Goal: Task Accomplishment & Management: Manage account settings

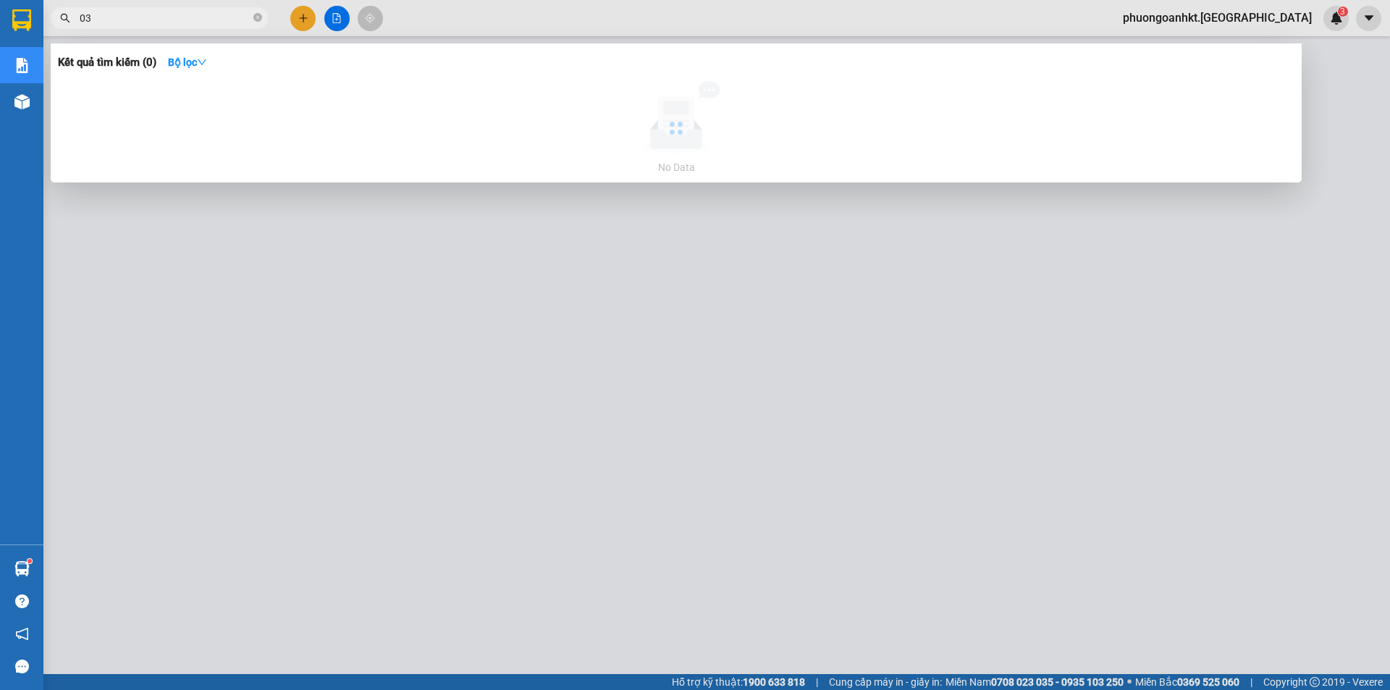
type input "0"
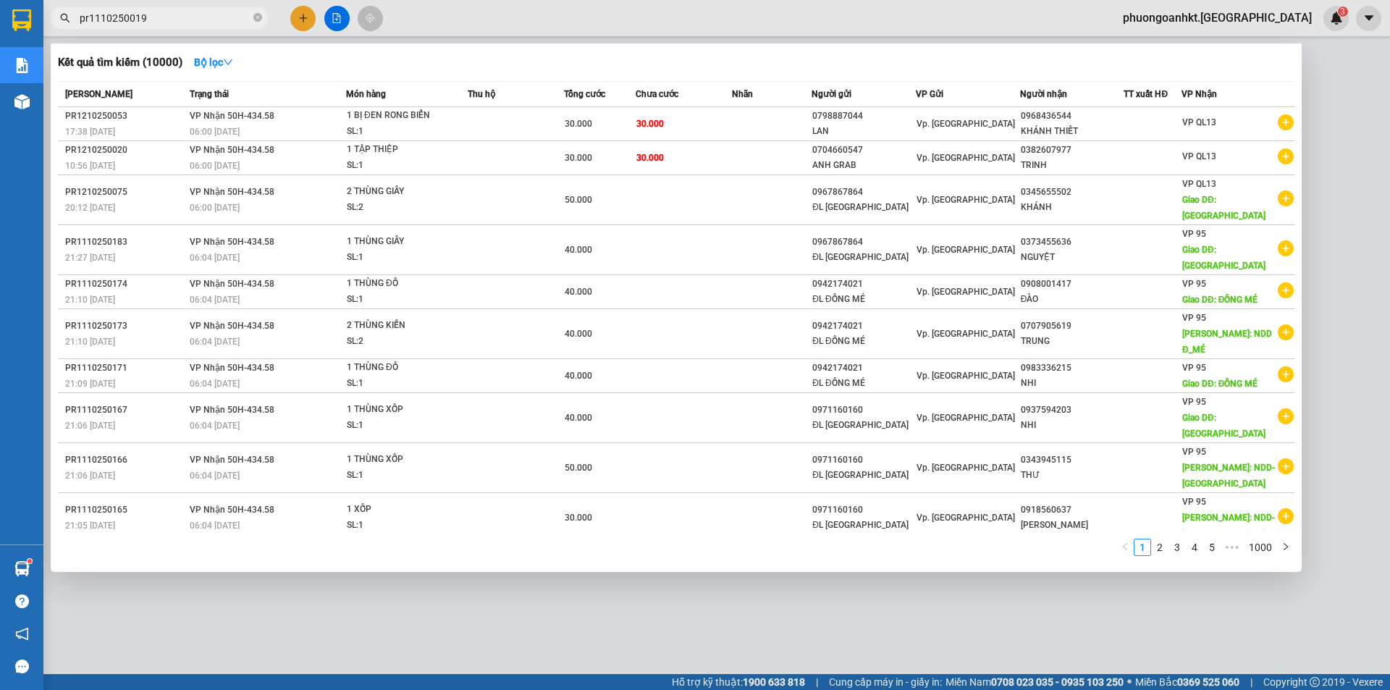
type input "pr1110250019"
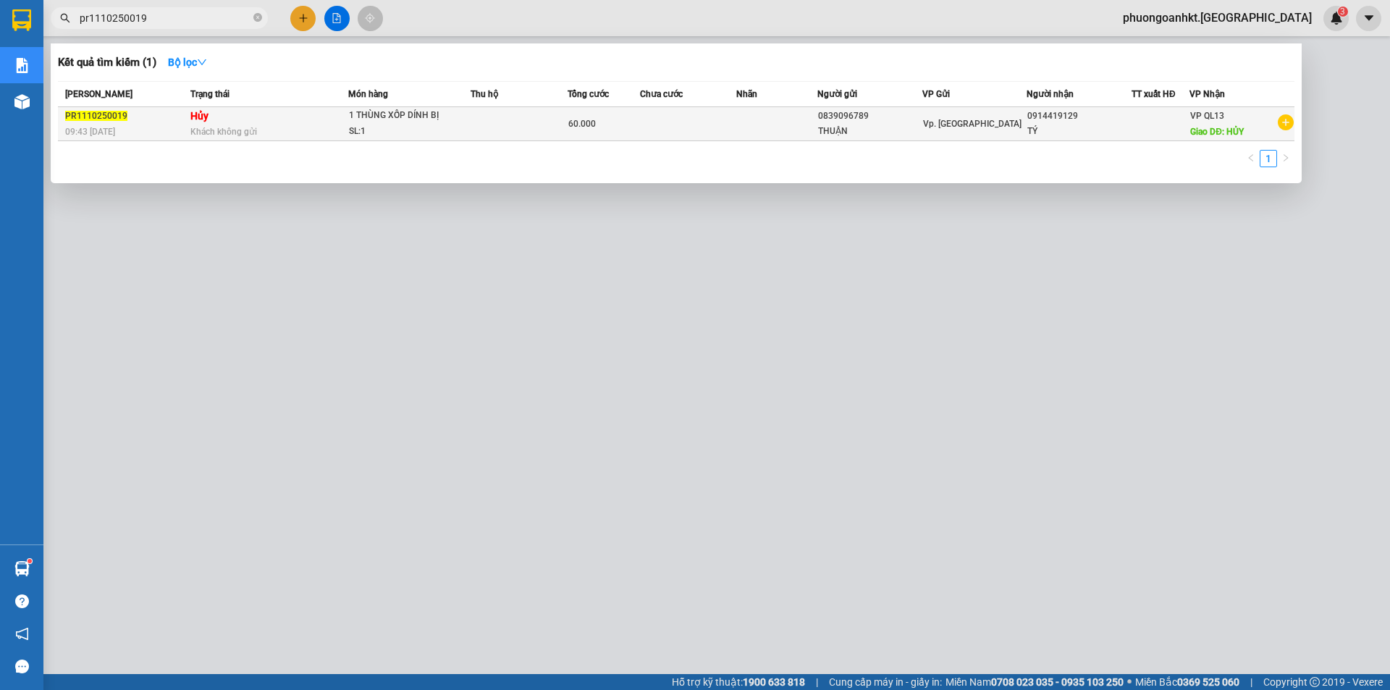
click at [254, 128] on span "Khách không gửi" at bounding box center [223, 132] width 67 height 10
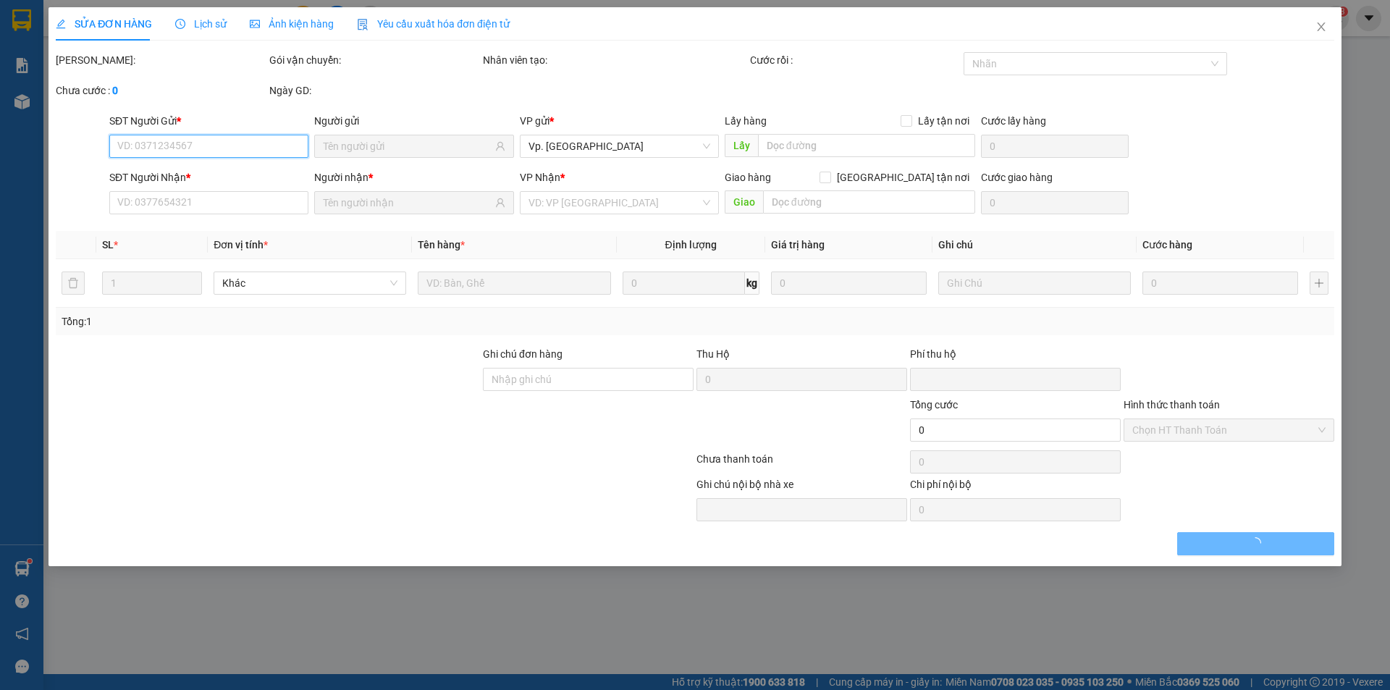
type input "0839096789"
type input "THUẬN"
type input "0914419129"
type input "TÝ"
type input "HỦY"
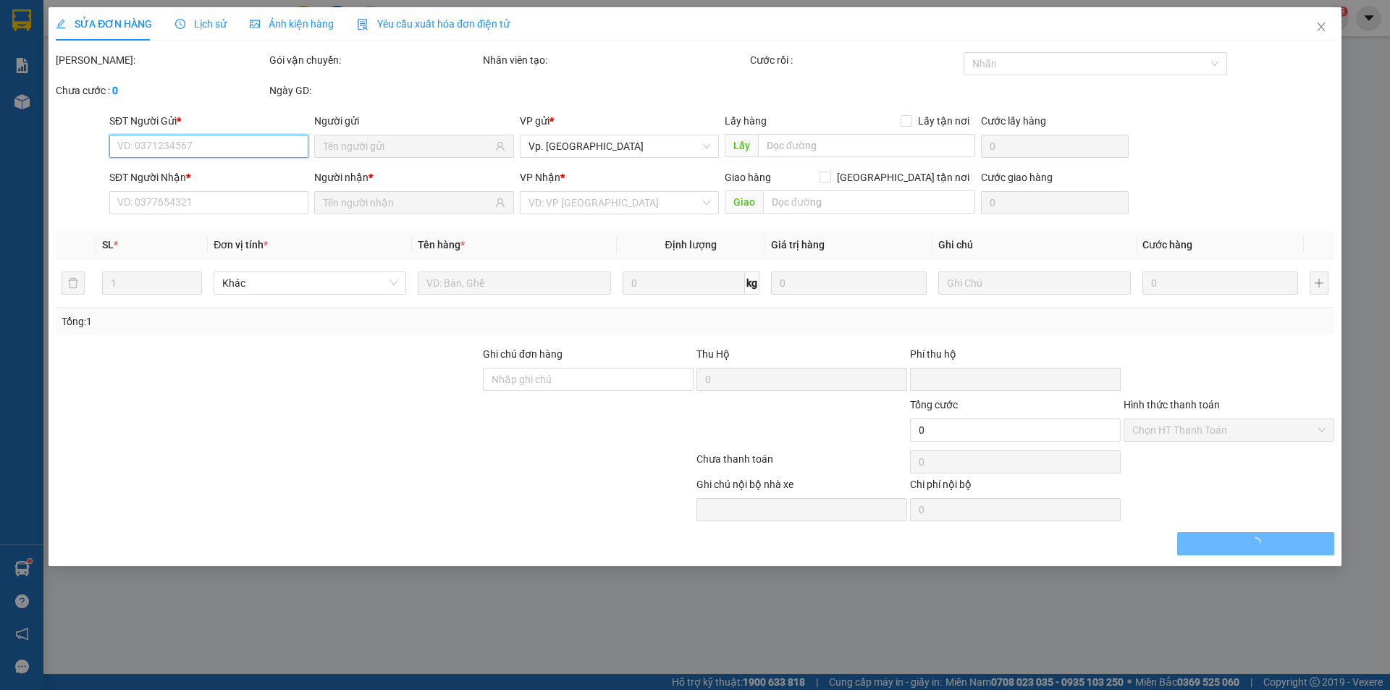
type input "0"
type input "60.000"
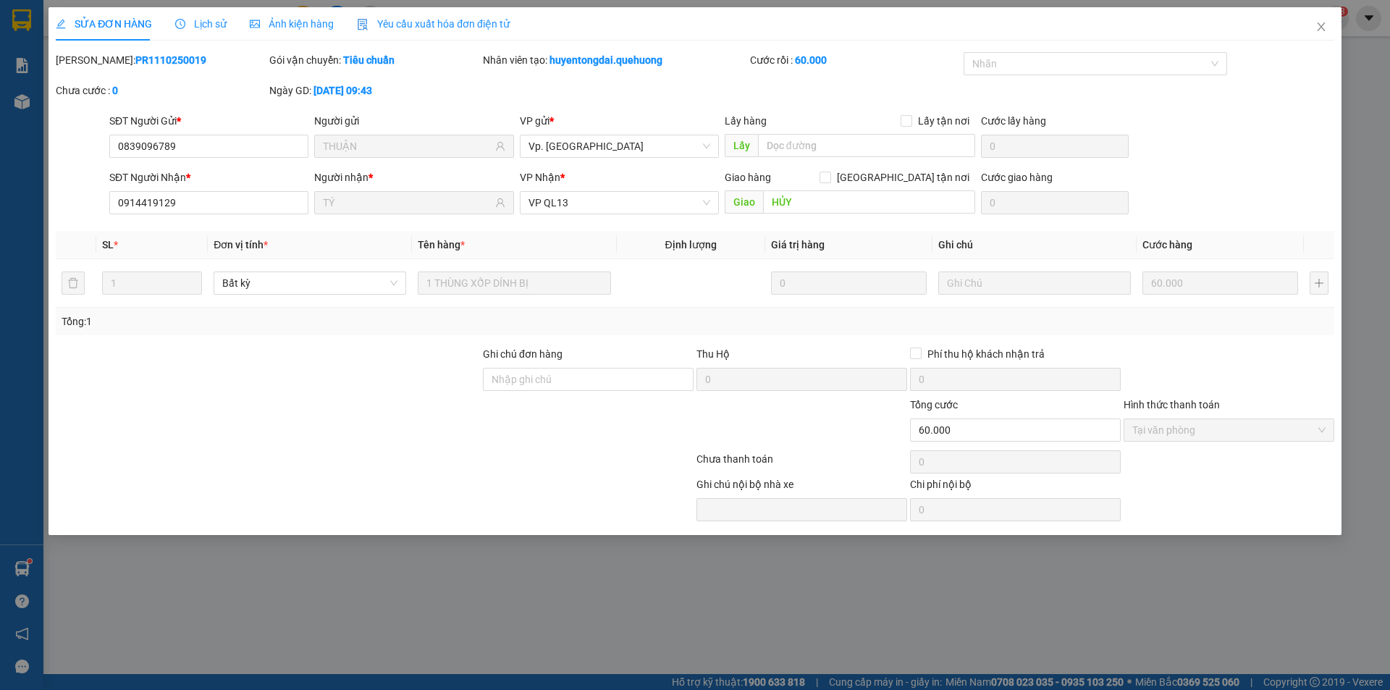
click at [217, 22] on span "Lịch sử" at bounding box center [200, 24] width 51 height 12
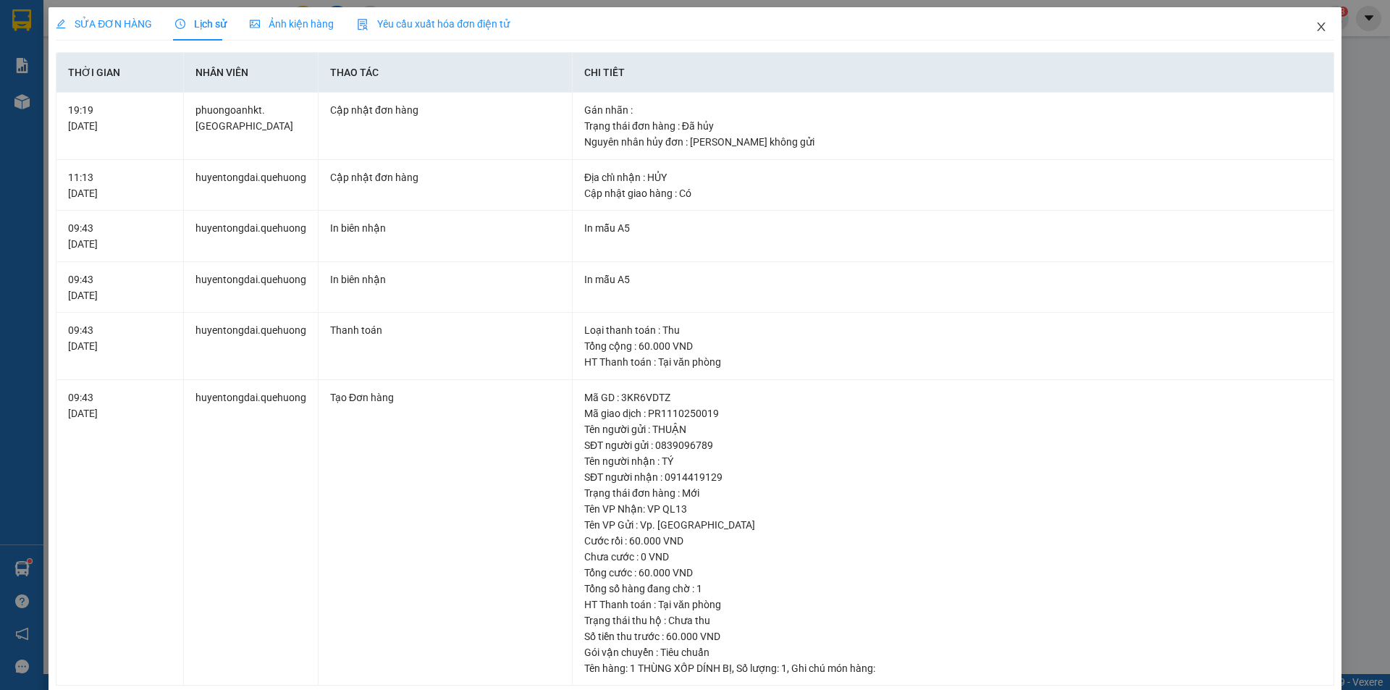
click at [1315, 30] on icon "close" at bounding box center [1321, 27] width 12 height 12
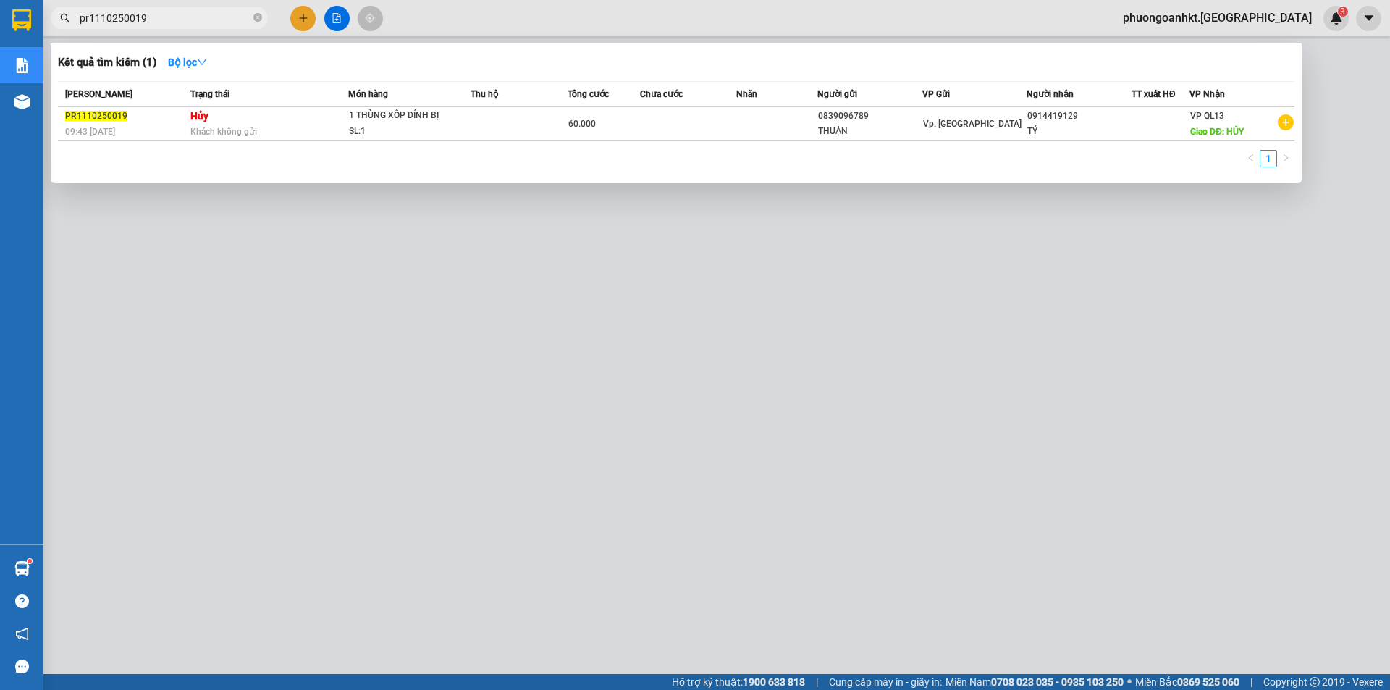
click at [152, 11] on input "pr1110250019" at bounding box center [165, 18] width 171 height 16
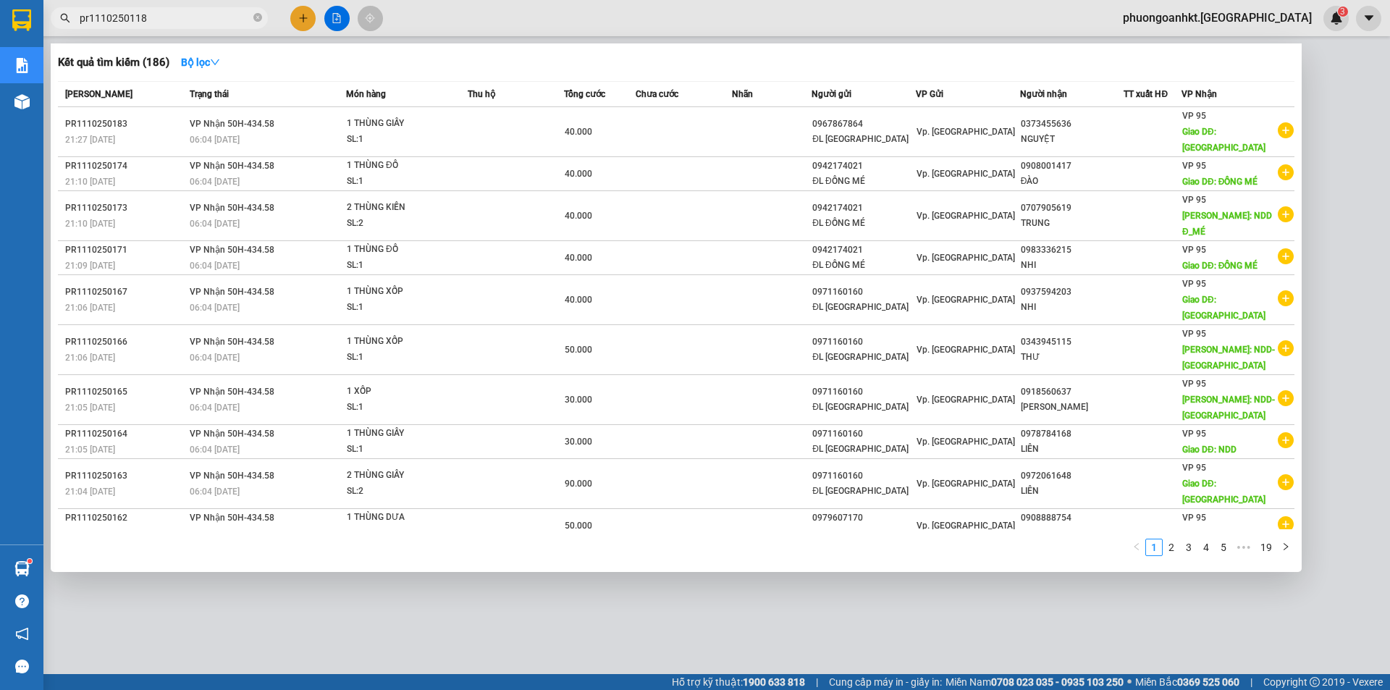
type input "pr1110250118"
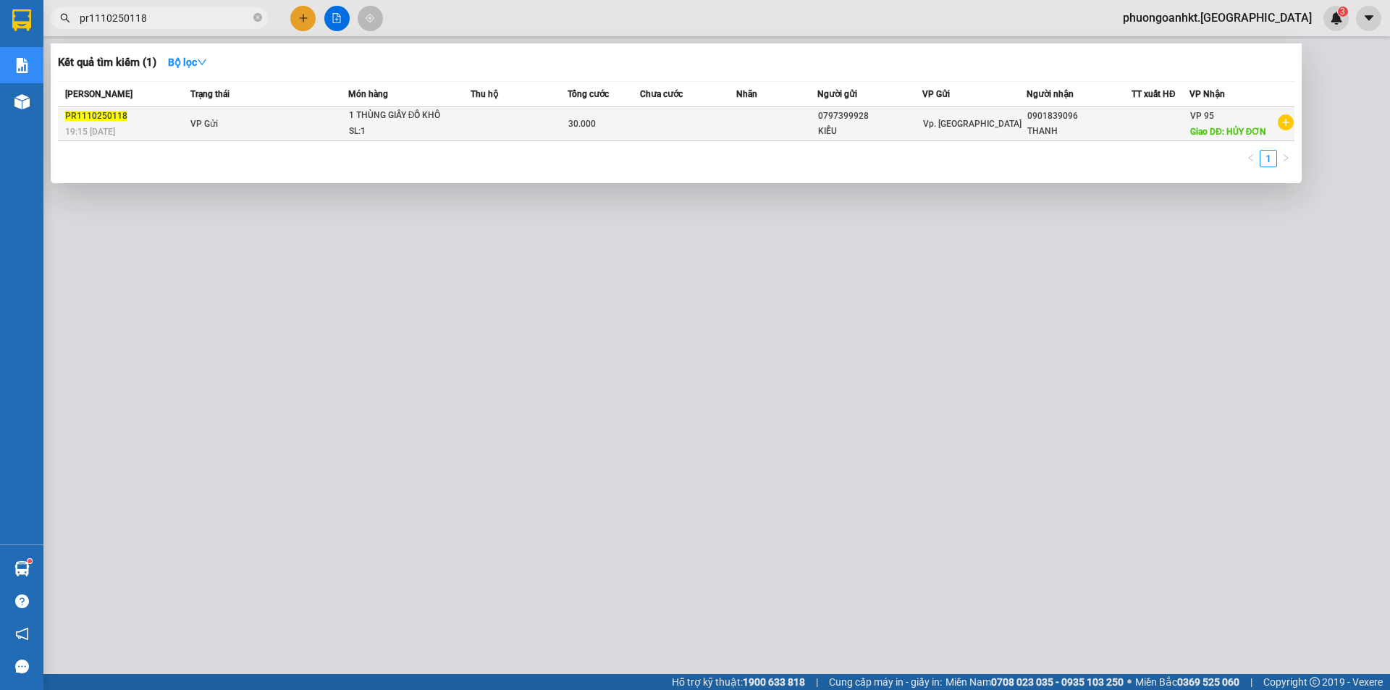
click at [282, 127] on td "VP Gửi" at bounding box center [267, 124] width 161 height 34
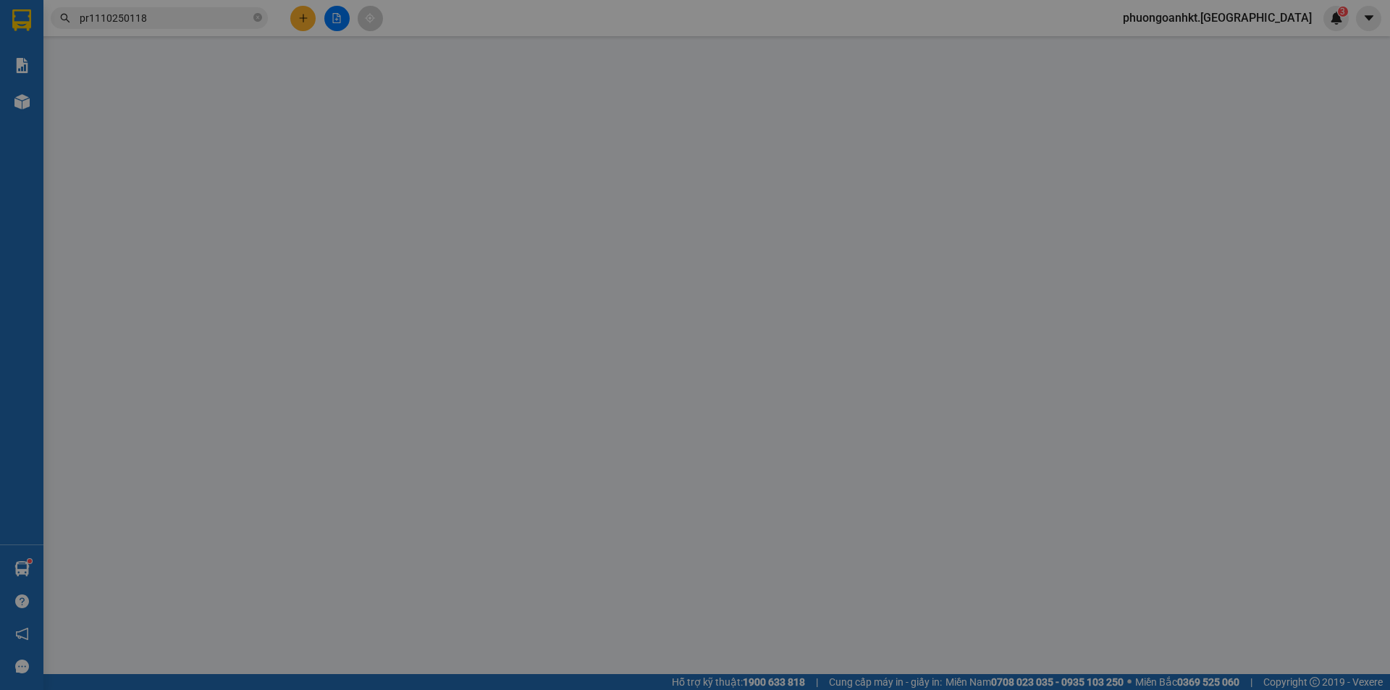
type input "0797399928"
type input "KIỀU"
type input "0901839096"
type input "THANH"
type input "HỦY ĐƠN"
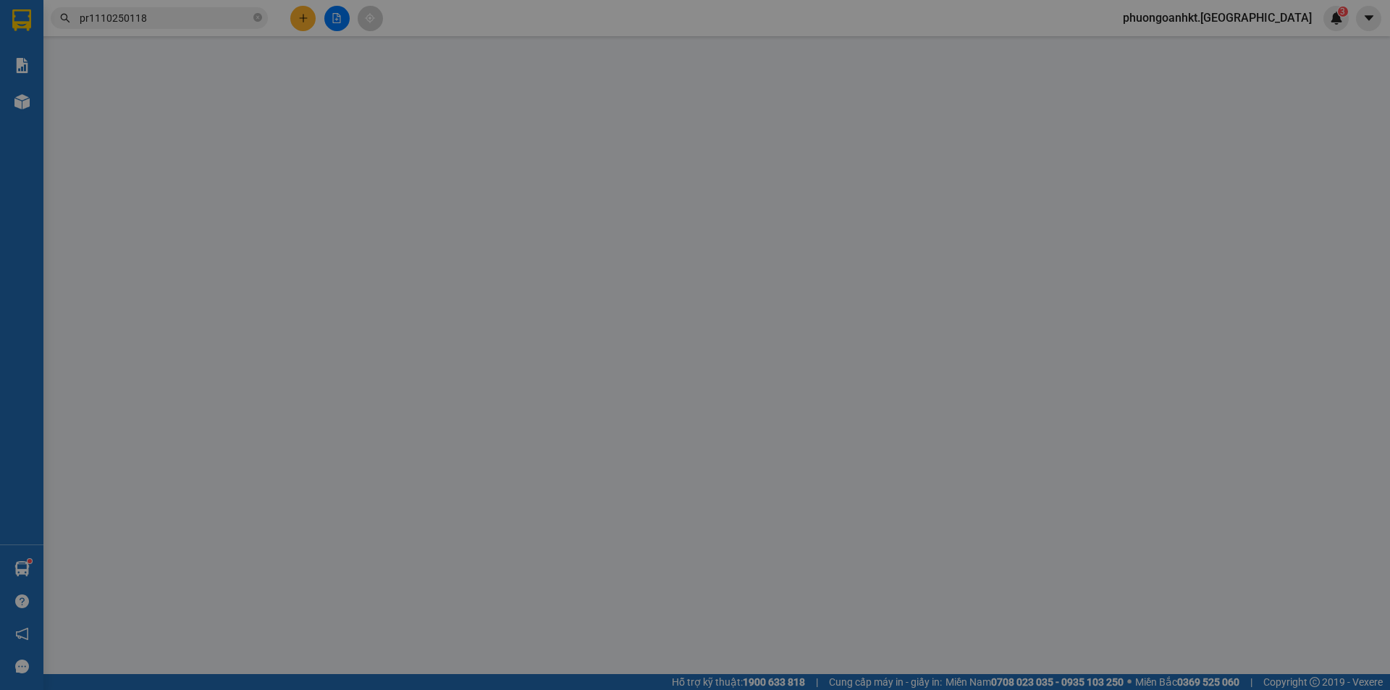
type input "0"
type input "30.000"
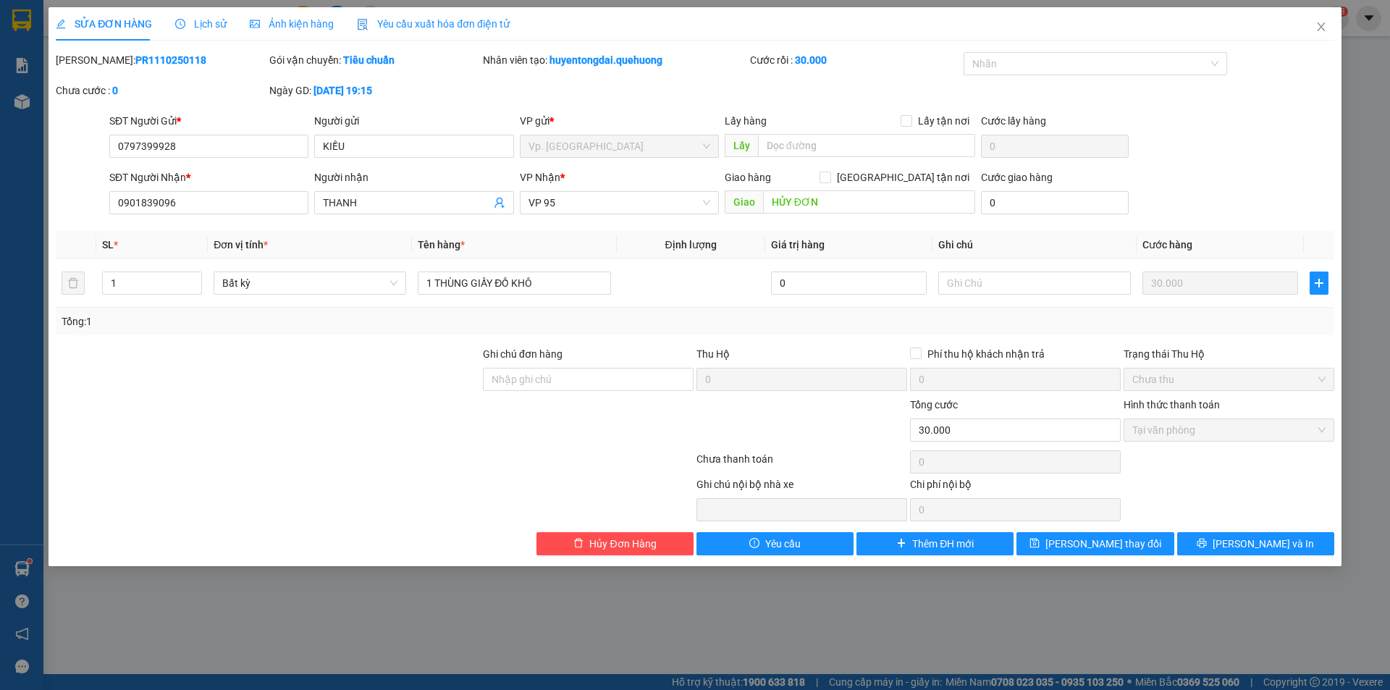
click at [203, 33] on div "Lịch sử" at bounding box center [200, 23] width 51 height 33
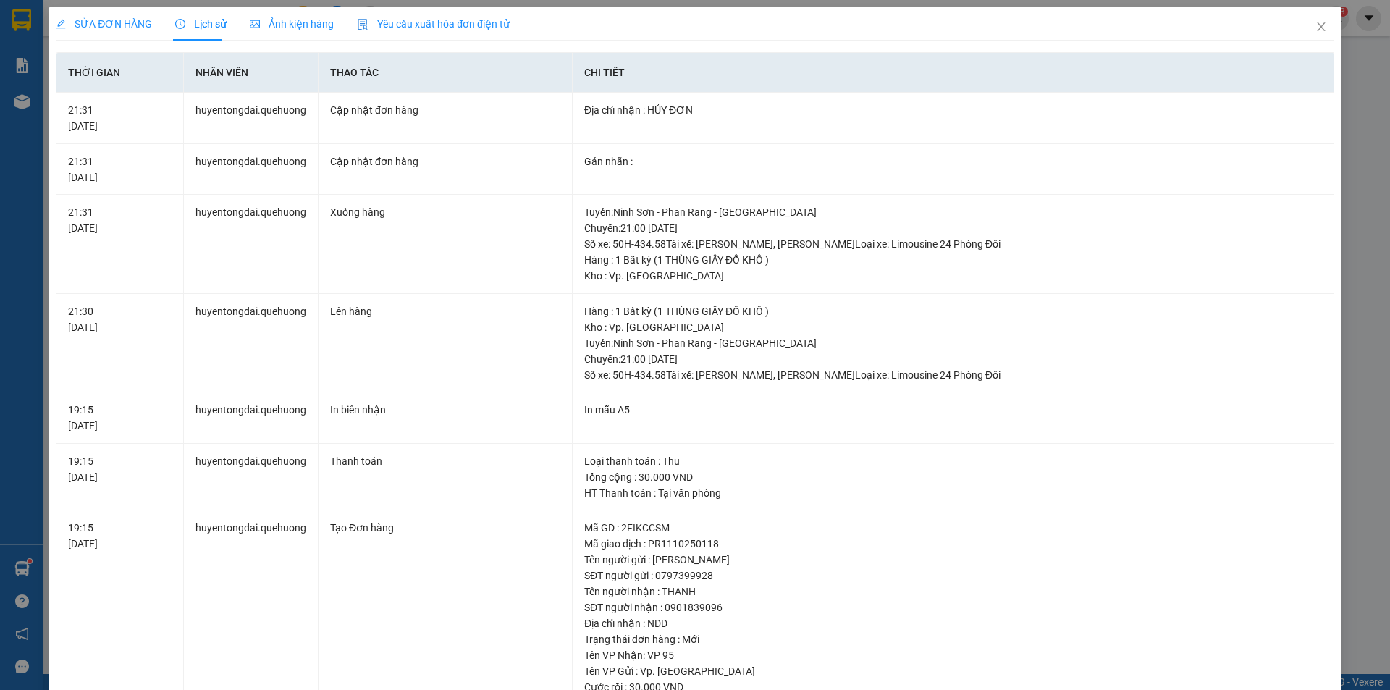
click at [126, 25] on span "SỬA ĐƠN HÀNG" at bounding box center [104, 24] width 96 height 12
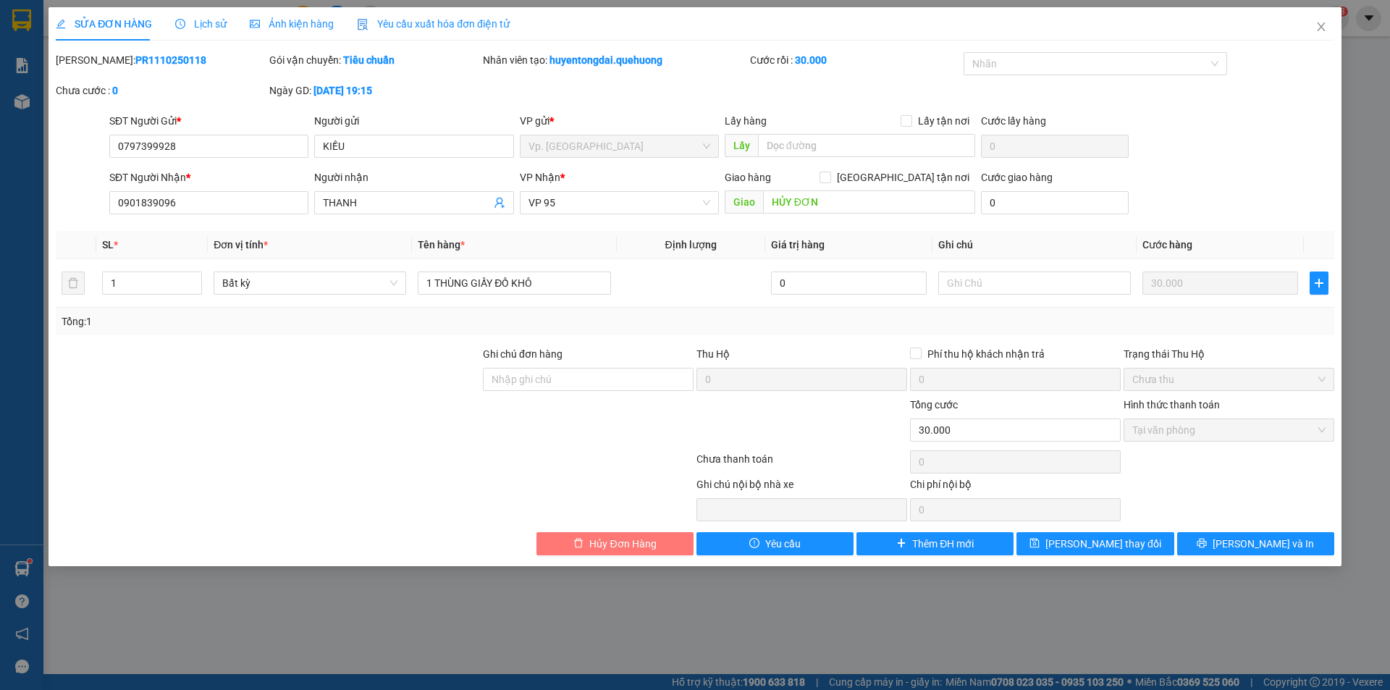
click at [631, 544] on span "Hủy Đơn Hàng" at bounding box center [622, 544] width 67 height 16
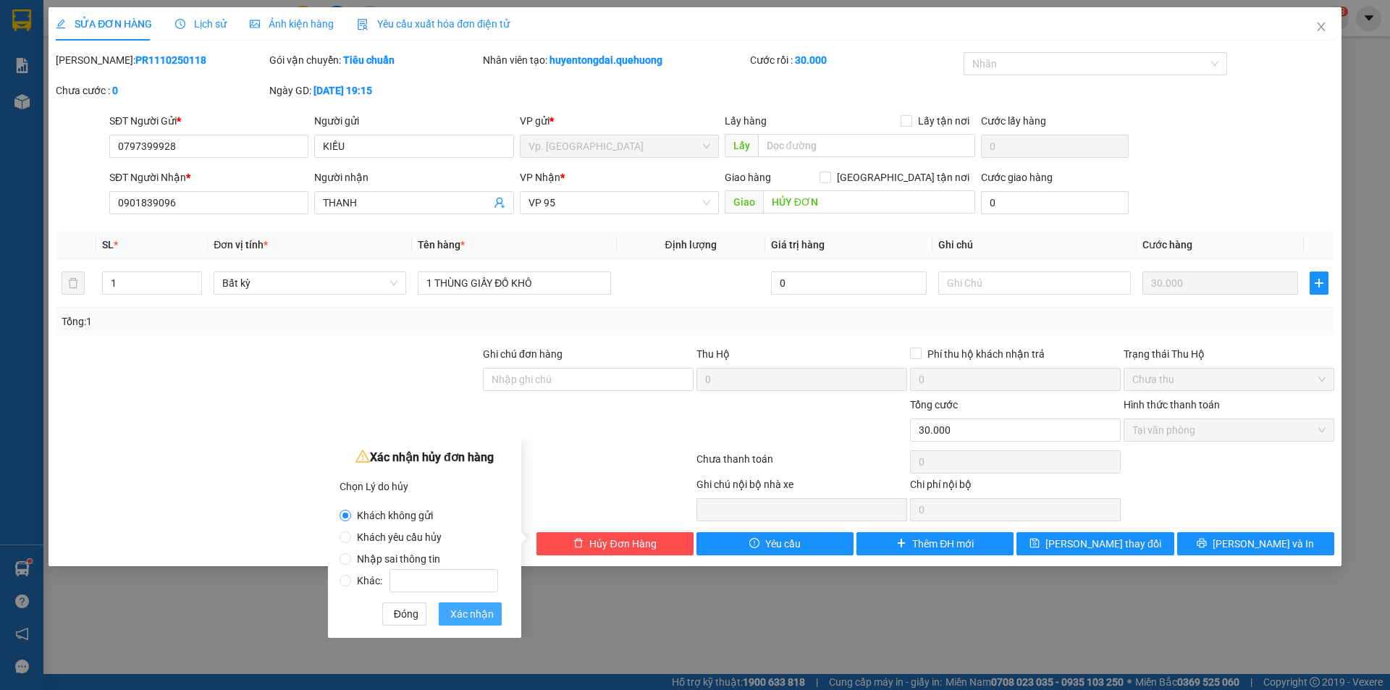
click at [478, 617] on span "Xác nhận" at bounding box center [471, 614] width 43 height 16
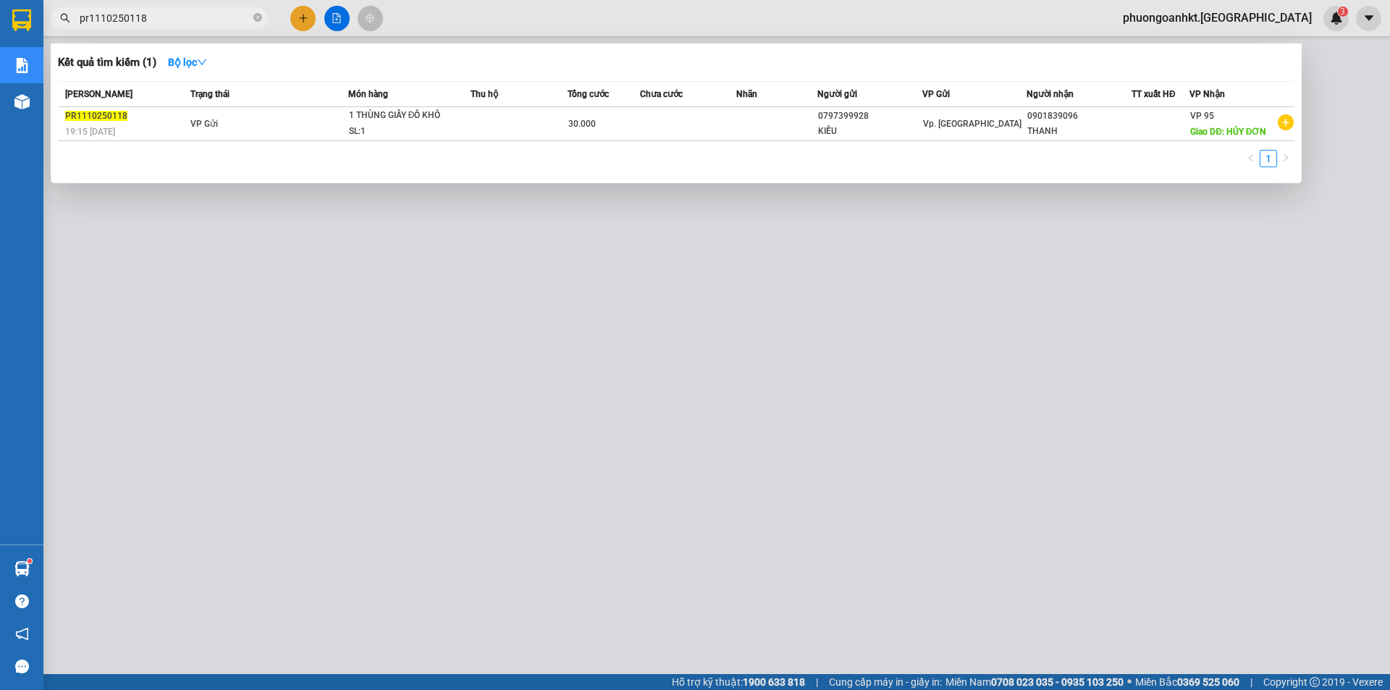
click at [185, 20] on input "pr1110250118" at bounding box center [165, 18] width 171 height 16
drag, startPoint x: 185, startPoint y: 20, endPoint x: 68, endPoint y: 24, distance: 116.6
click at [68, 24] on span "pr1110250118" at bounding box center [159, 18] width 217 height 22
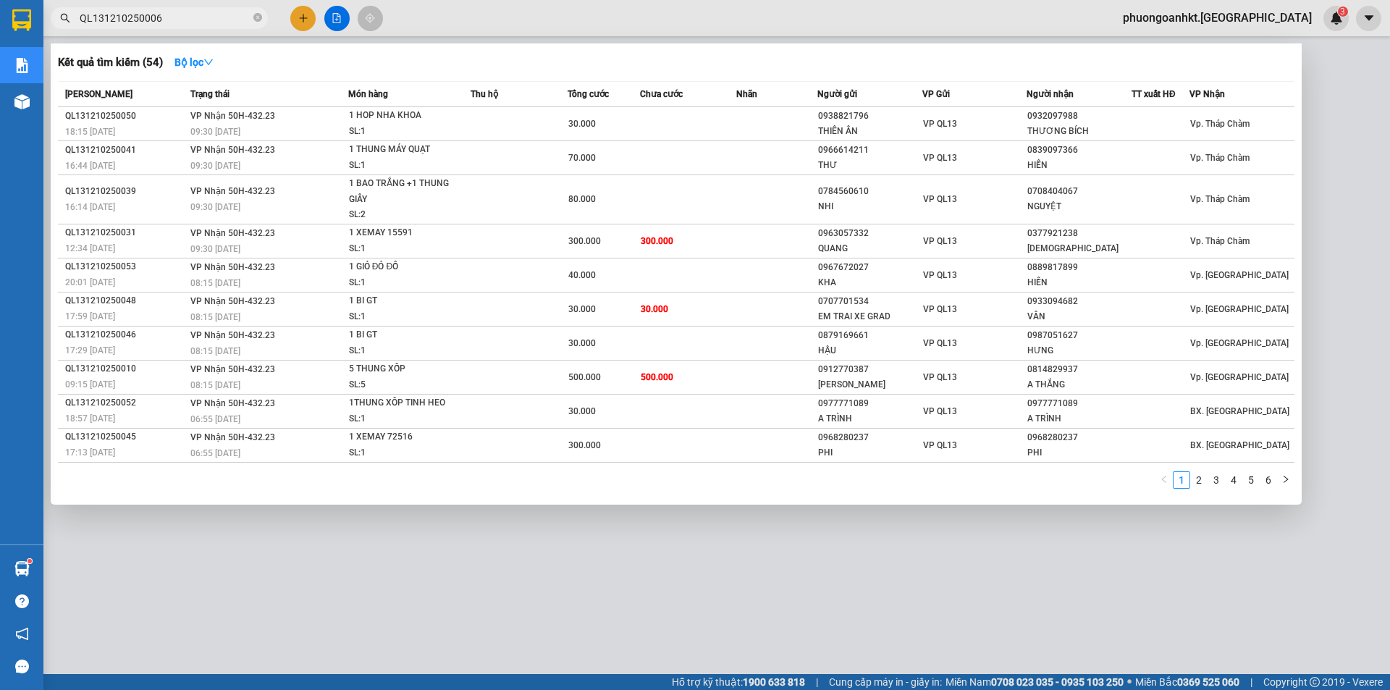
type input "QL131210250006"
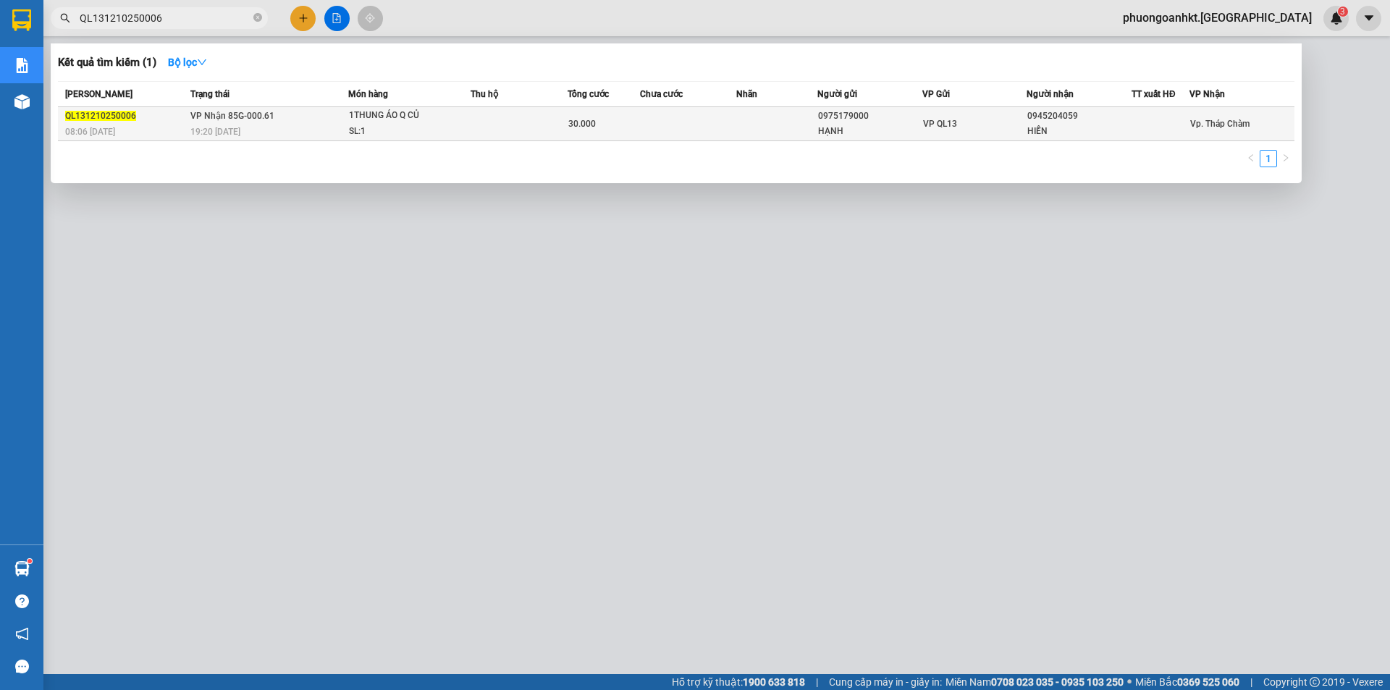
click at [282, 122] on td "VP Nhận 85G-000.61 19:20 [DATE]" at bounding box center [267, 124] width 161 height 34
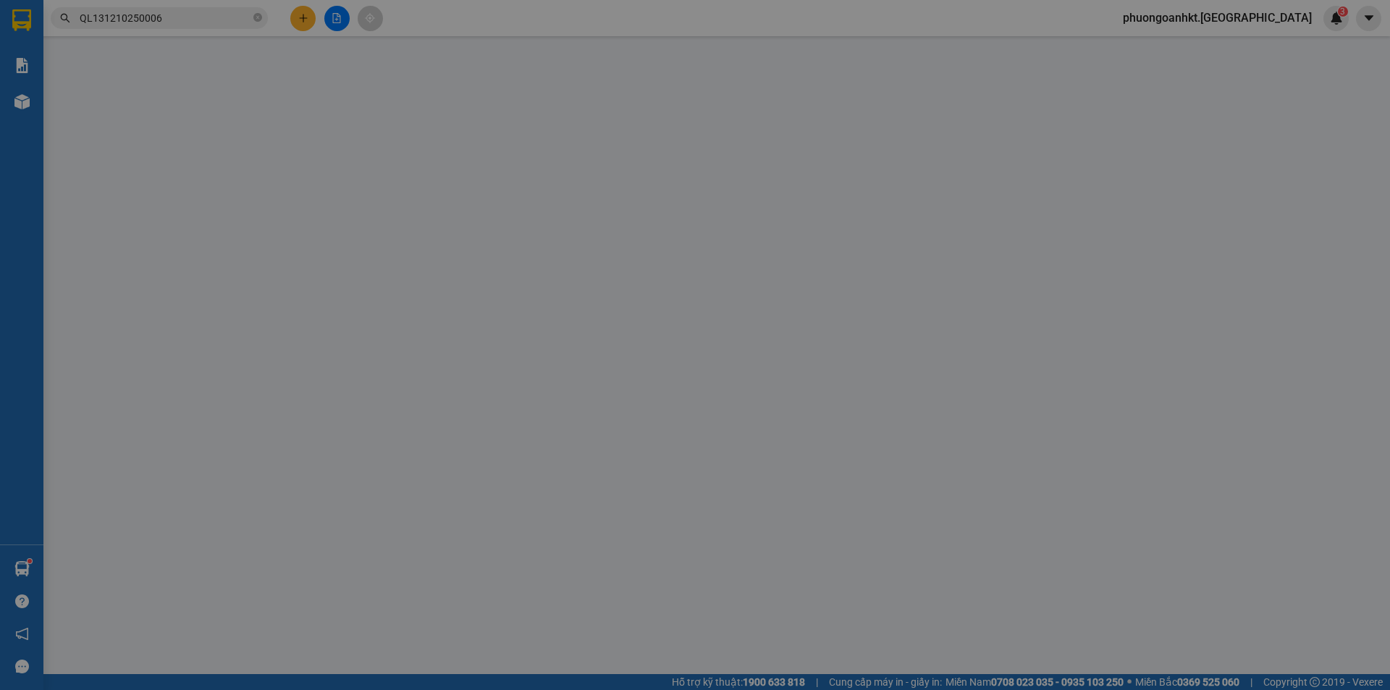
type input "0975179000"
type input "HẠNH"
type input "0945204059"
type input "HIỀN"
type input "0"
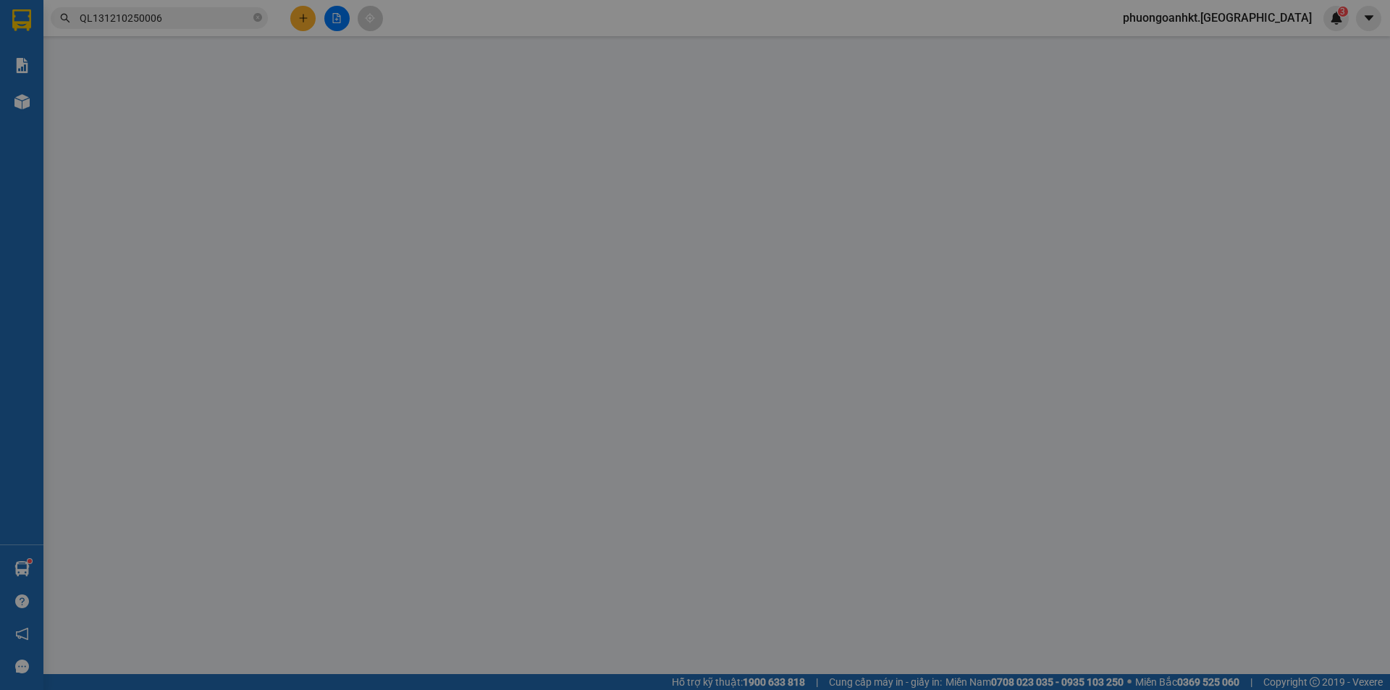
type input "30.000"
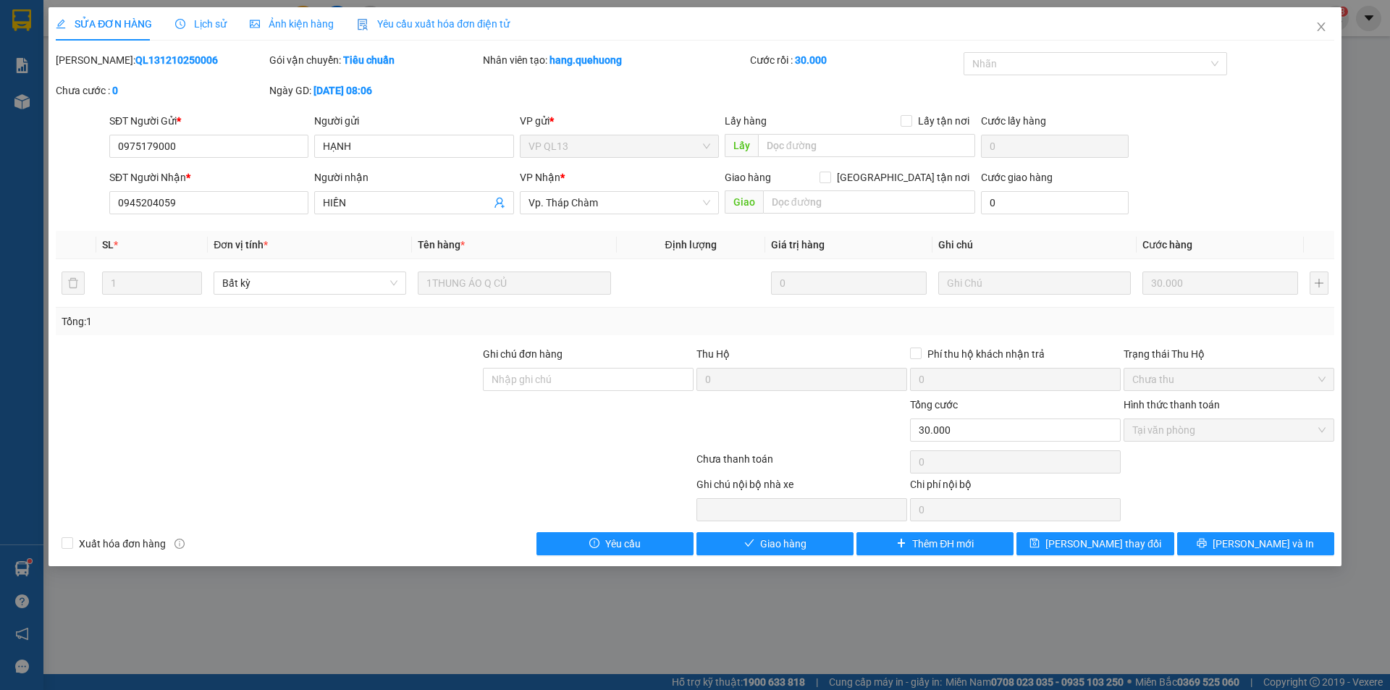
click at [206, 17] on div "Lịch sử" at bounding box center [200, 24] width 51 height 16
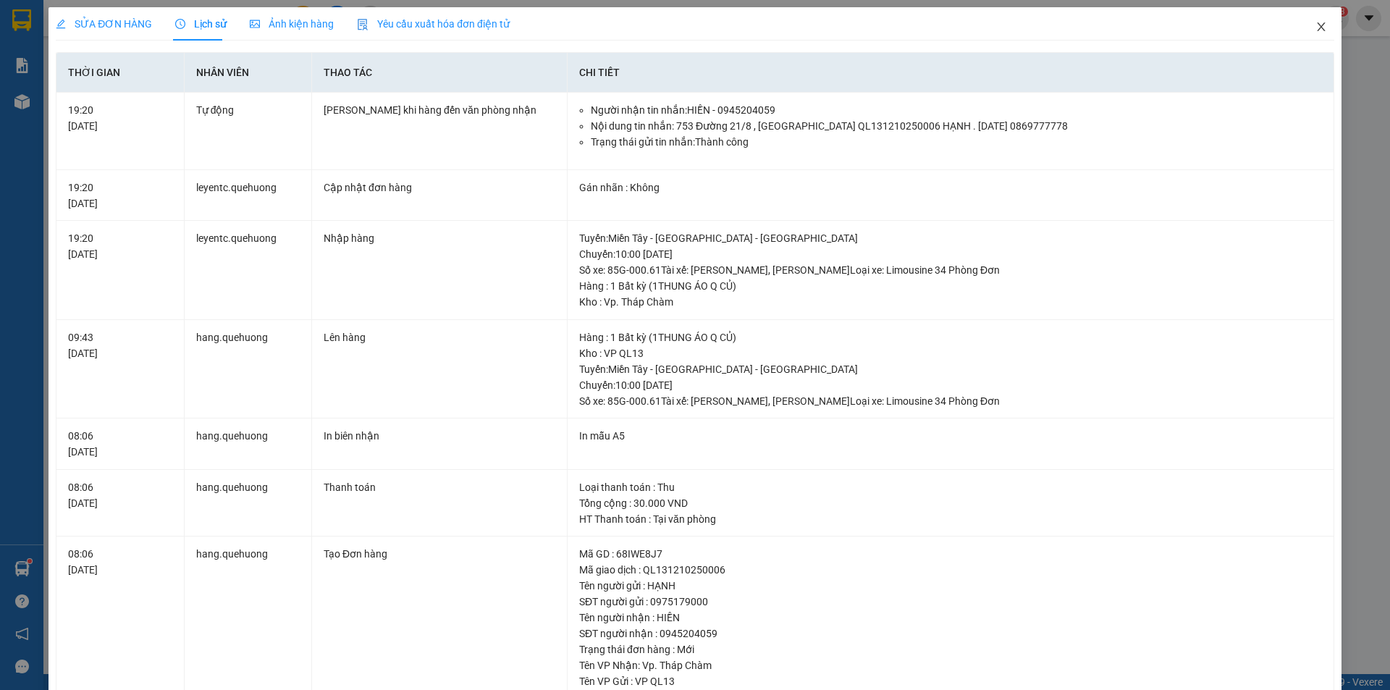
click at [1315, 33] on icon "close" at bounding box center [1321, 27] width 12 height 12
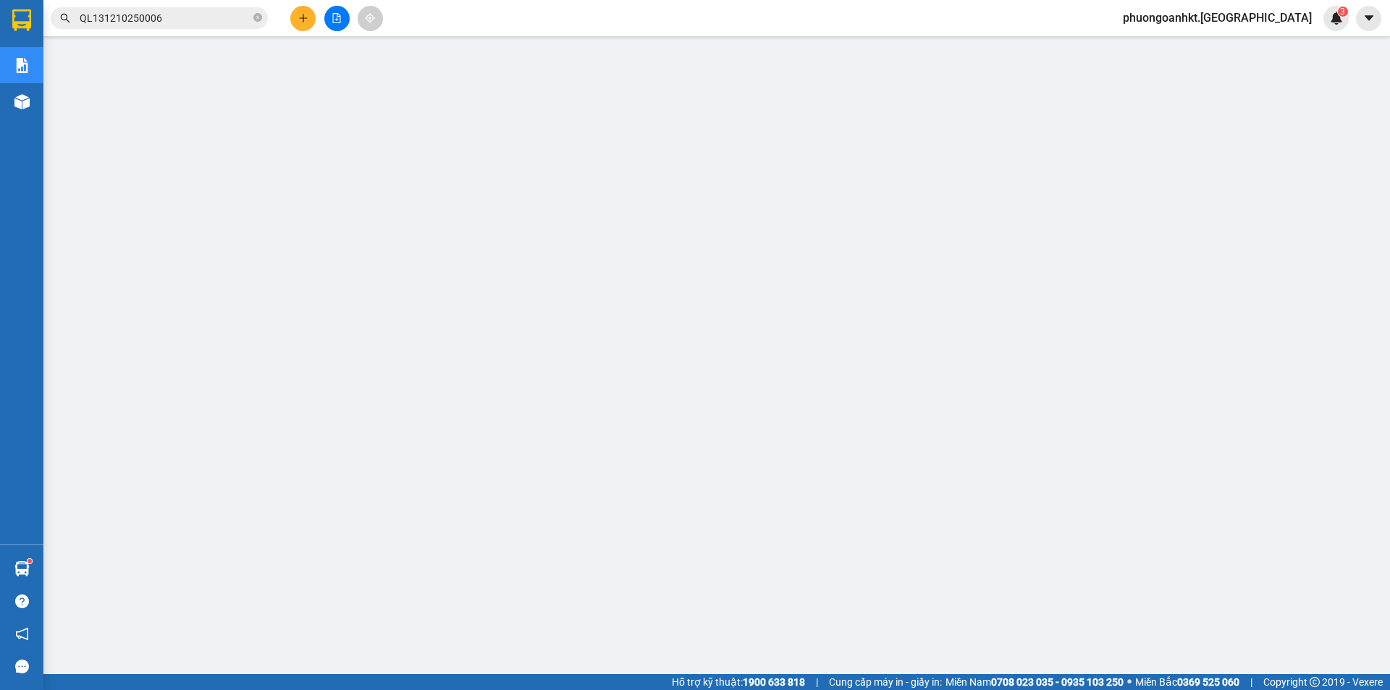
click at [111, 14] on input "QL131210250006" at bounding box center [165, 18] width 171 height 16
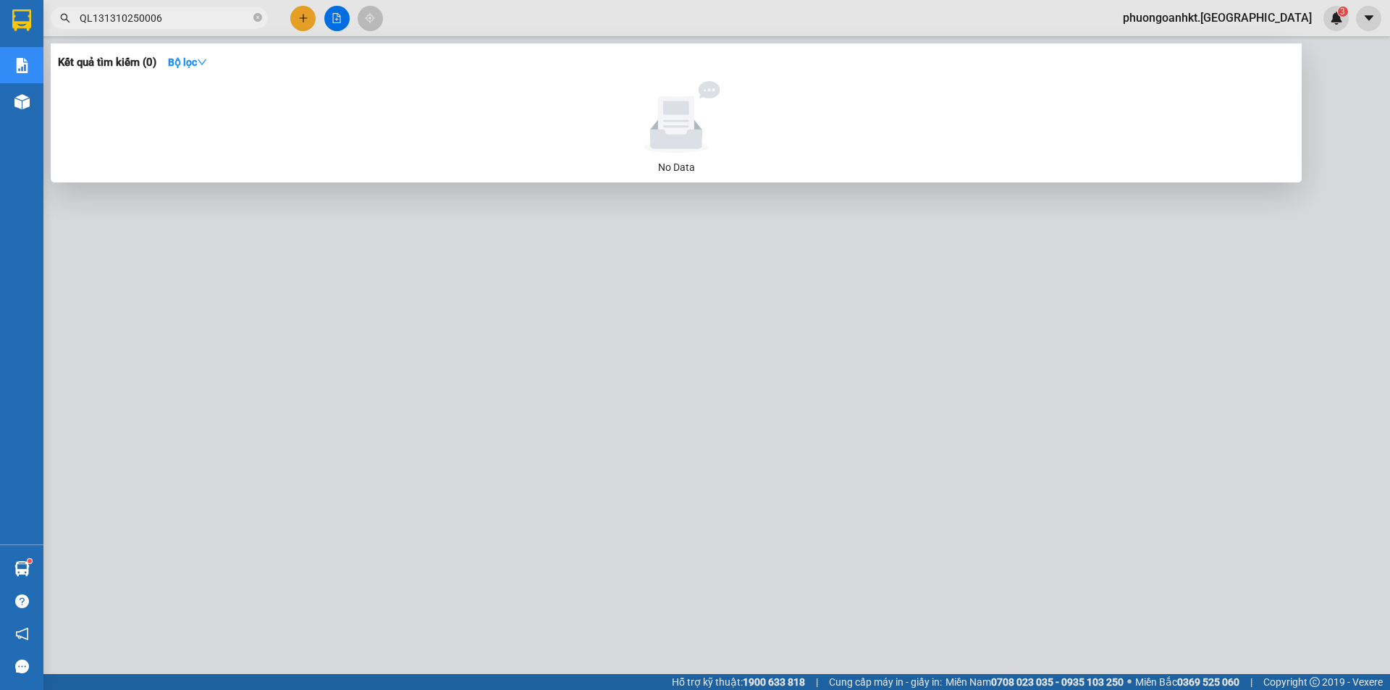
type input "QL131310250006"
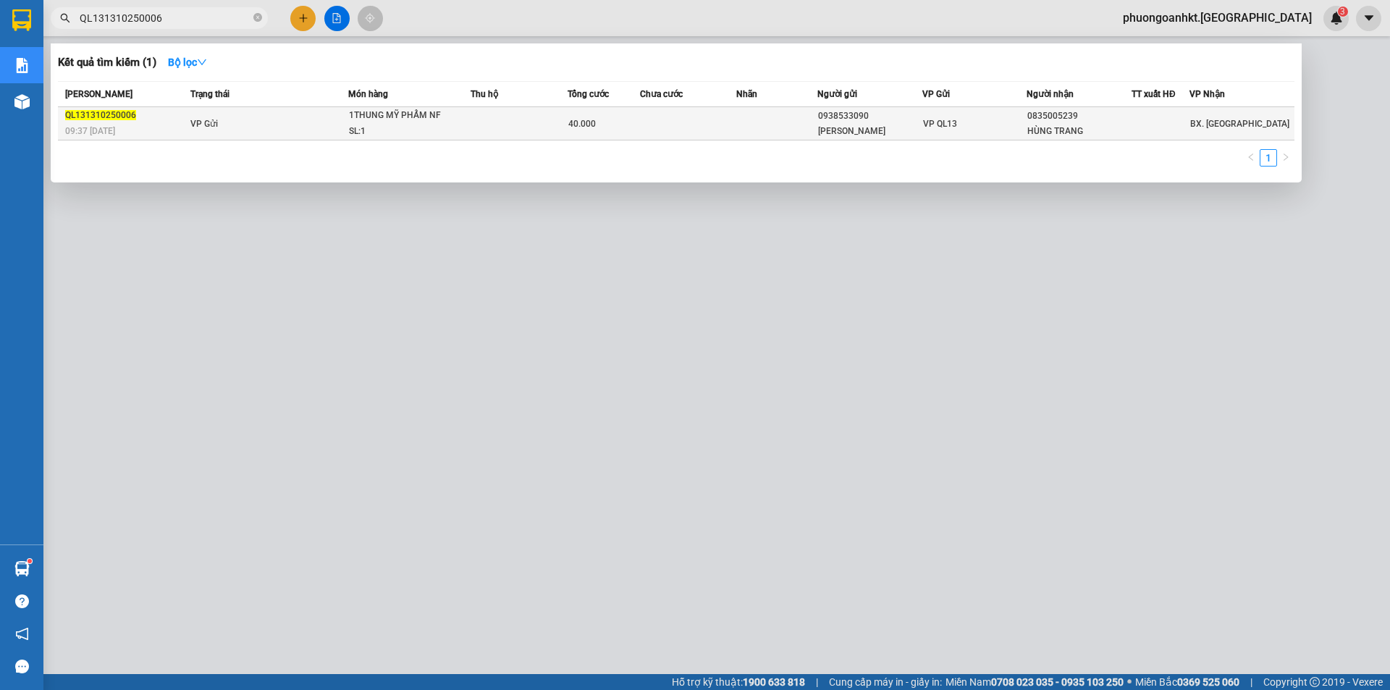
click at [234, 119] on td "VP Gửi" at bounding box center [267, 123] width 161 height 33
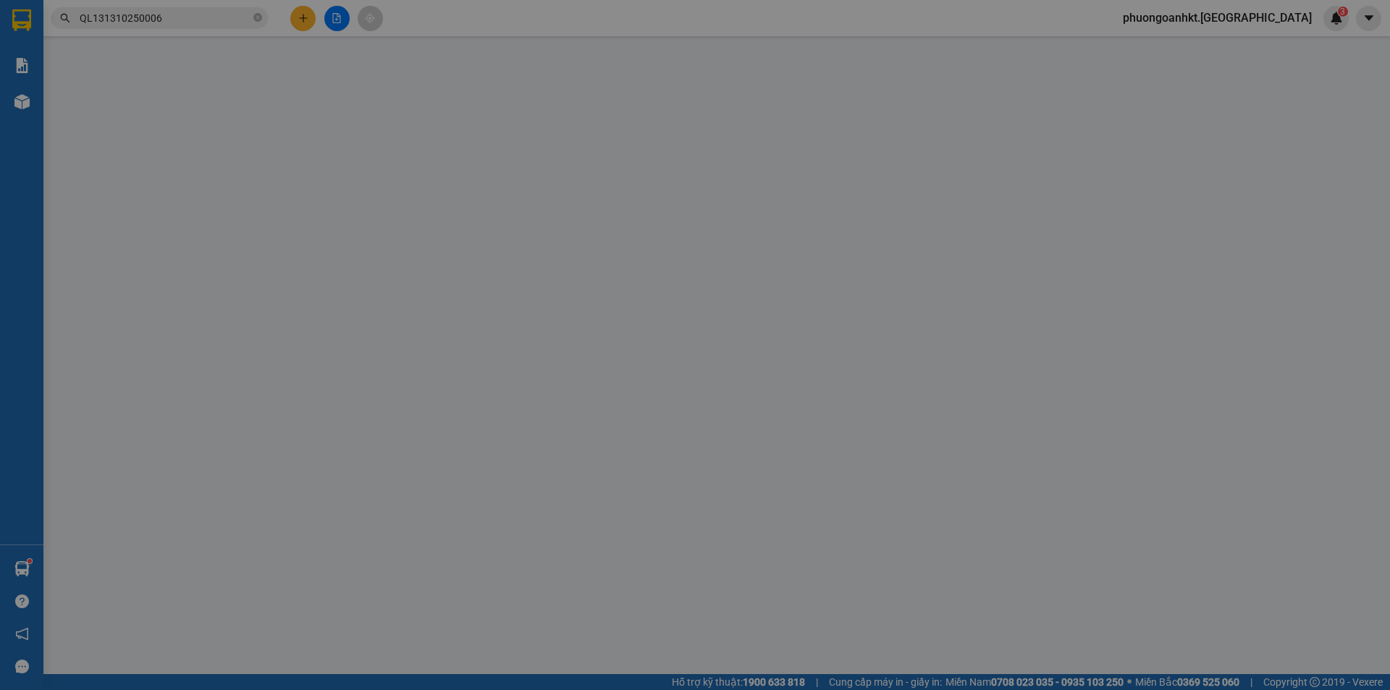
type input "0938533090"
type input "[PERSON_NAME]"
type input "0835005239"
type input "HÙNG TRANG"
type input "0"
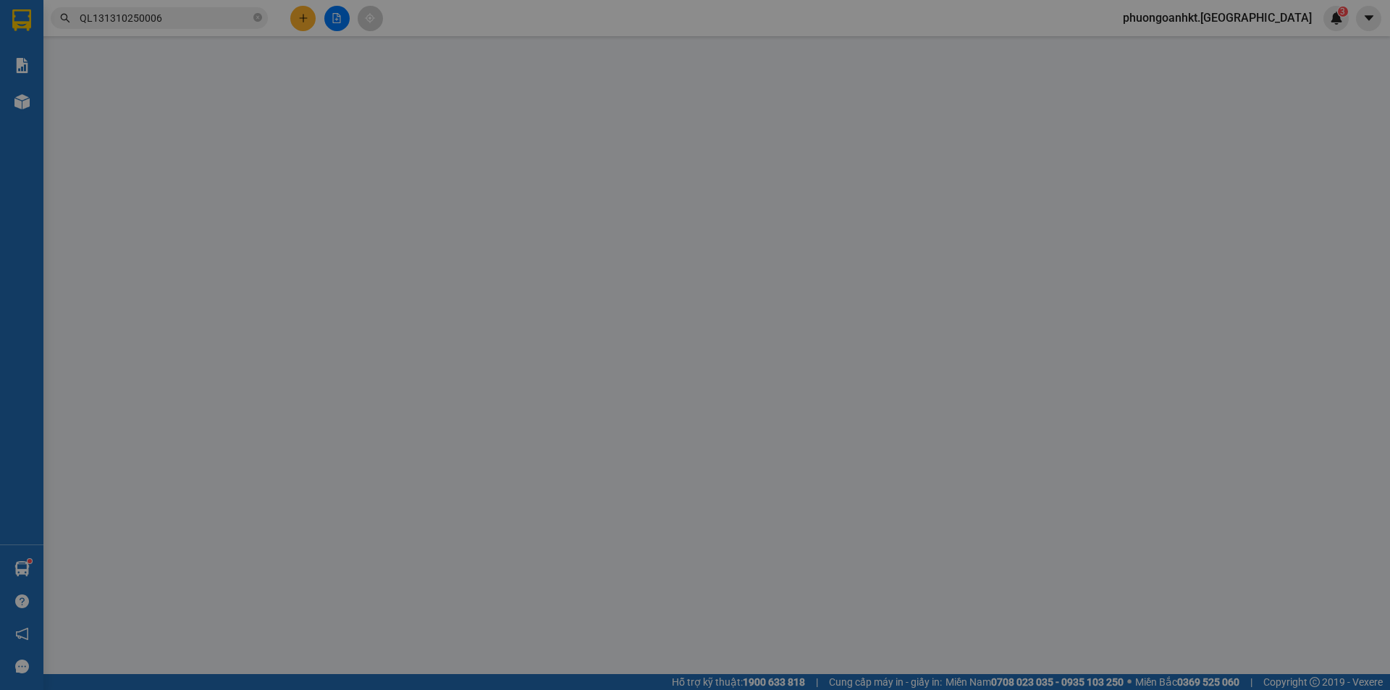
type input "40.000"
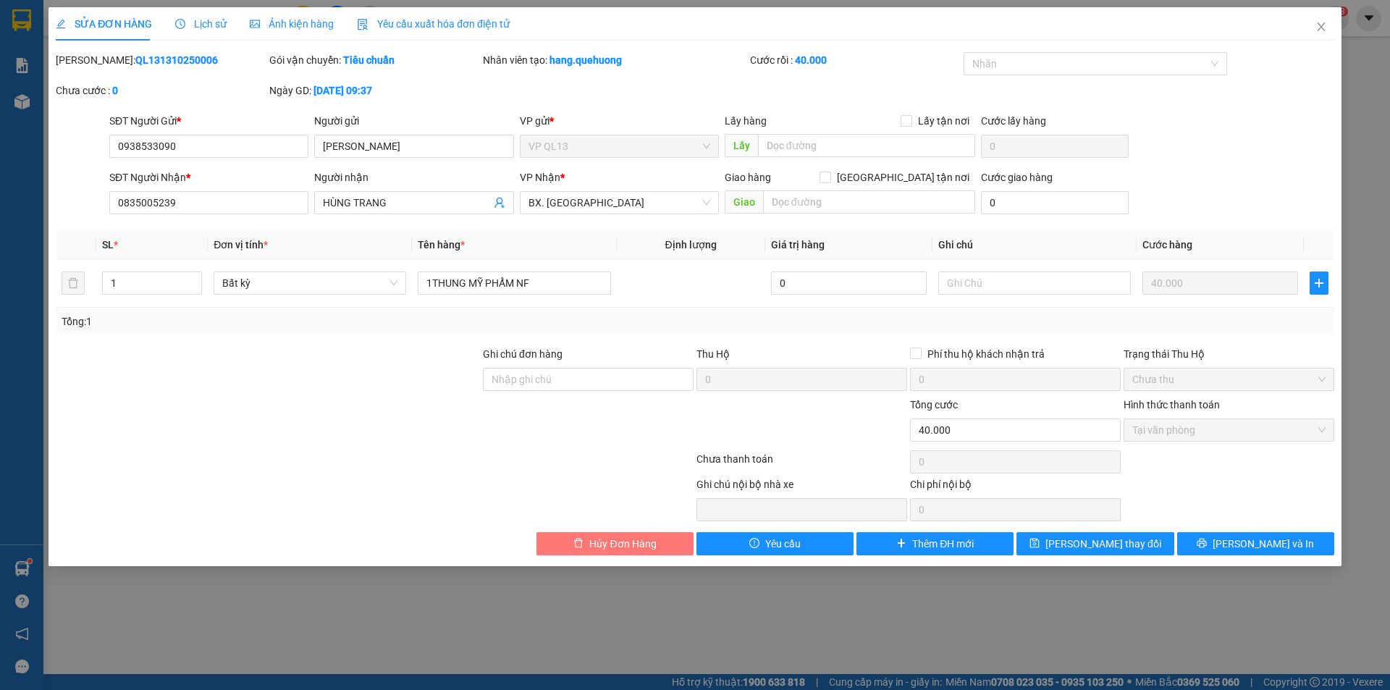
click at [625, 541] on span "Hủy Đơn Hàng" at bounding box center [622, 544] width 67 height 16
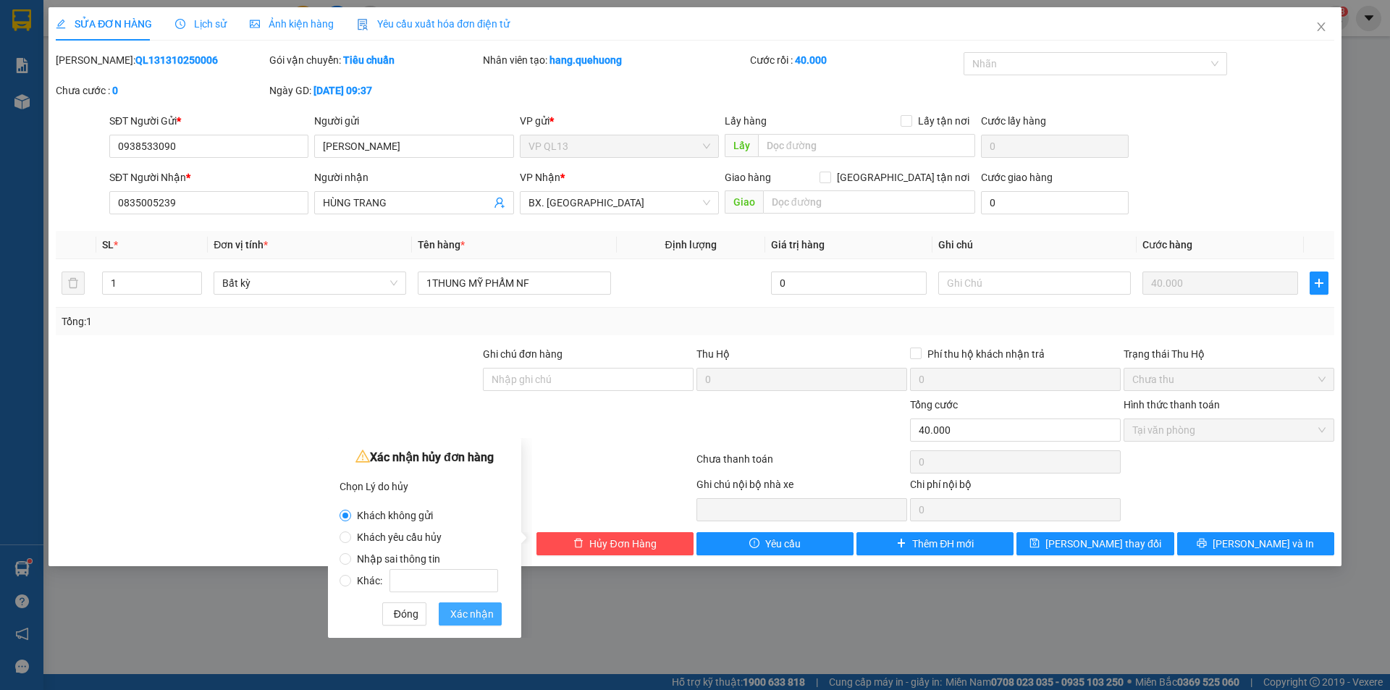
click at [466, 608] on span "Xác nhận" at bounding box center [471, 614] width 43 height 16
